Goal: Task Accomplishment & Management: Manage account settings

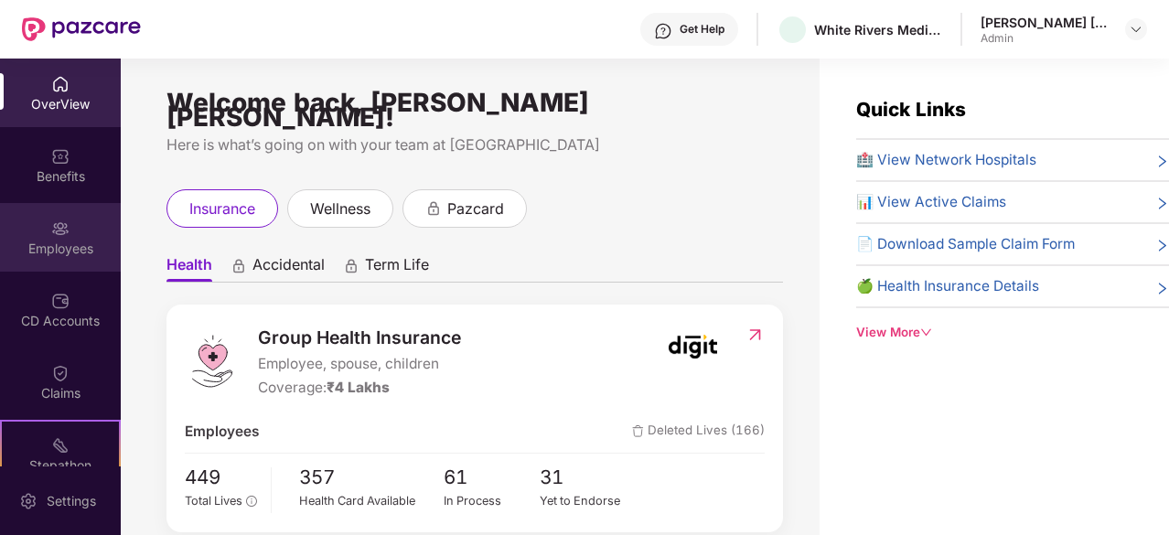
click at [59, 231] on img at bounding box center [60, 229] width 18 height 18
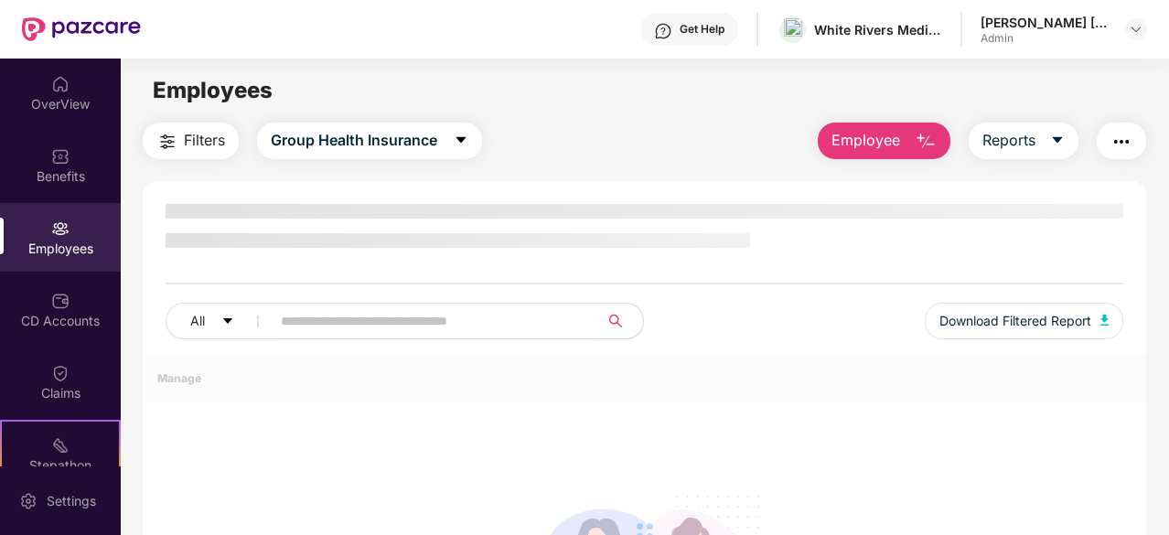
click at [363, 327] on input "text" at bounding box center [428, 320] width 294 height 27
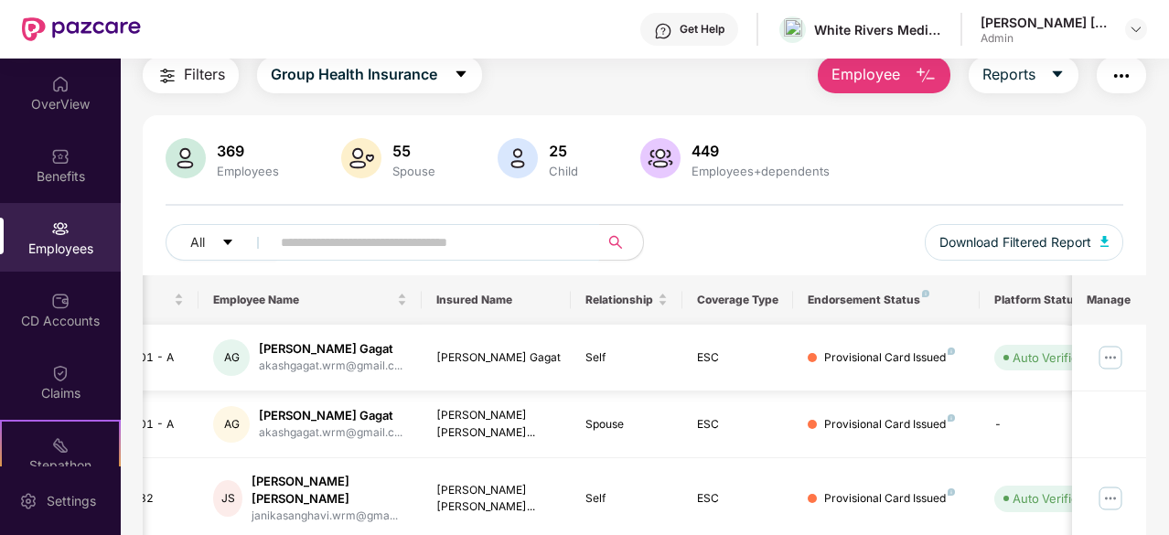
scroll to position [0, 35]
click at [1105, 363] on img at bounding box center [1110, 357] width 29 height 29
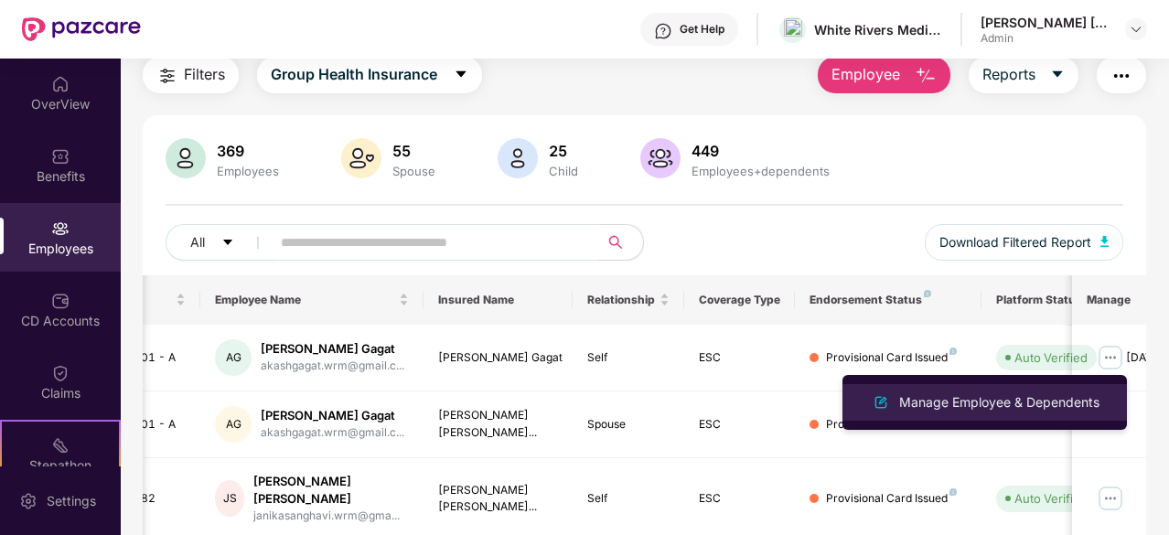
click at [1004, 413] on div "Manage Employee & Dependents" at bounding box center [984, 403] width 237 height 22
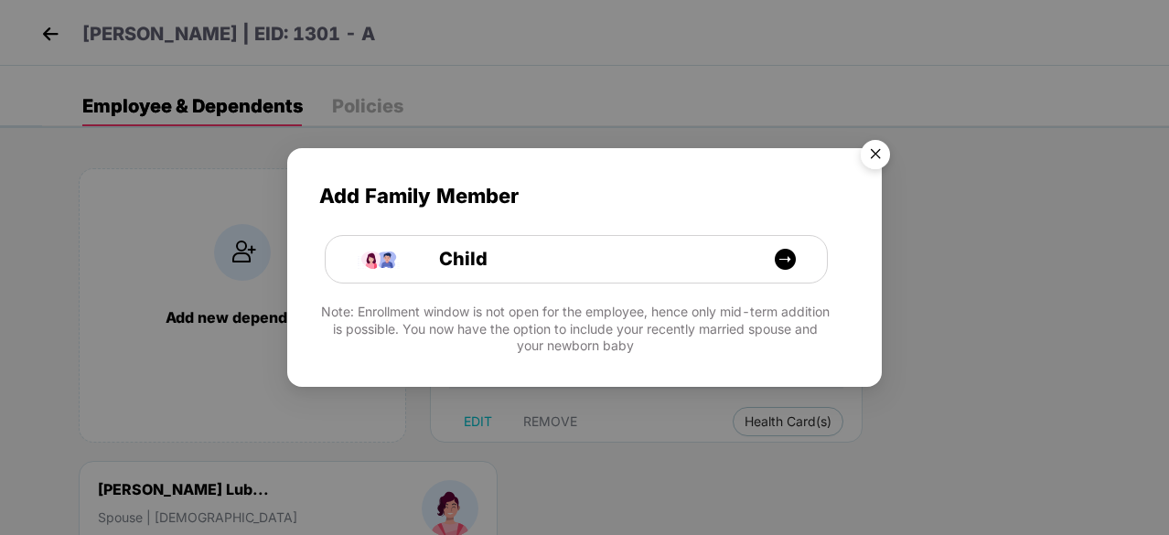
click at [871, 164] on img "Close" at bounding box center [875, 157] width 51 height 51
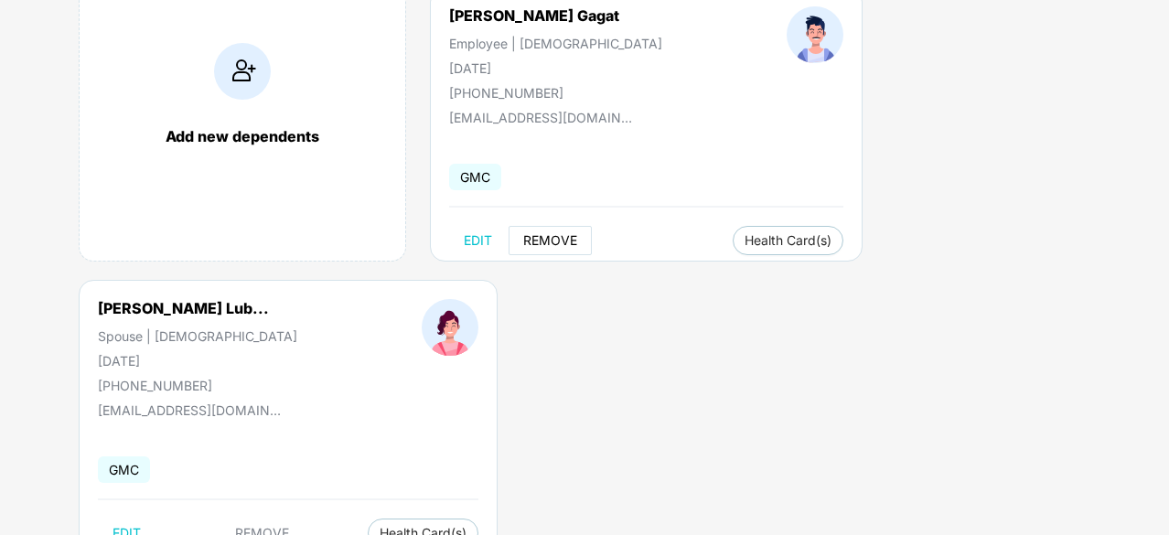
scroll to position [185, 0]
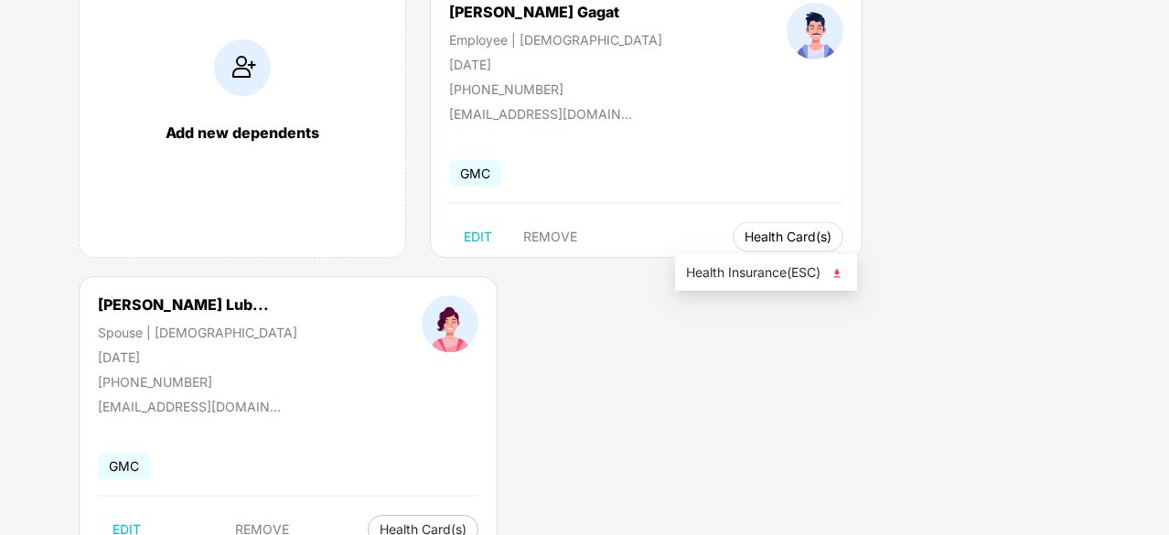
click at [745, 241] on span "Health Card(s)" at bounding box center [788, 236] width 87 height 9
click at [815, 274] on span "Health Insurance(ESC)" at bounding box center [766, 273] width 160 height 20
